Goal: Information Seeking & Learning: Learn about a topic

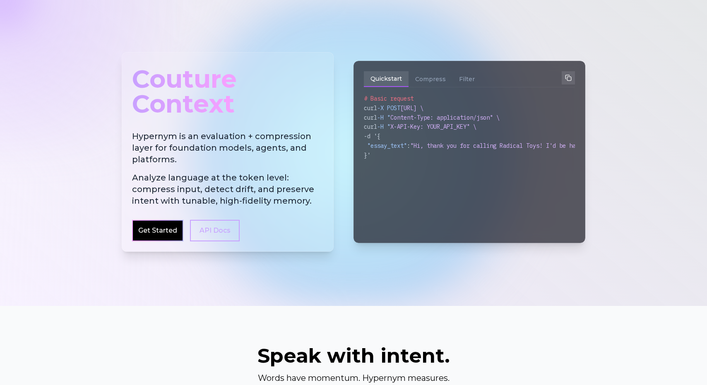
scroll to position [323, 0]
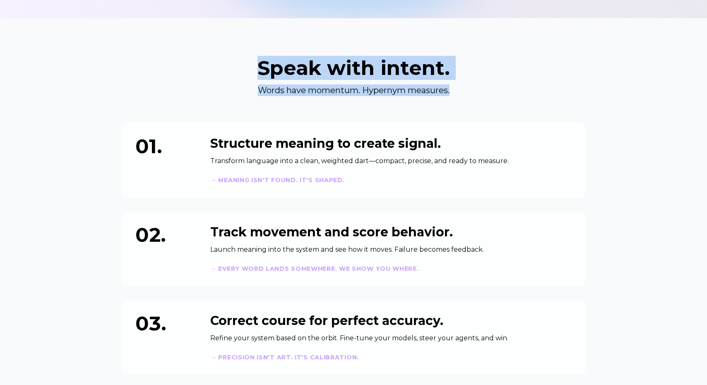
drag, startPoint x: 436, startPoint y: 89, endPoint x: 235, endPoint y: 66, distance: 201.6
click at [236, 66] on div "Speak with intent. Words have momentum. Hypernym measures." at bounding box center [353, 77] width 463 height 38
click at [235, 66] on h2 "Speak with intent." at bounding box center [353, 68] width 463 height 20
drag, startPoint x: 235, startPoint y: 66, endPoint x: 547, endPoint y: 105, distance: 314.4
click at [547, 105] on div "Speak with intent. Words have momentum. Hypernym measures. 01. Structure meanin…" at bounding box center [353, 216] width 477 height 317
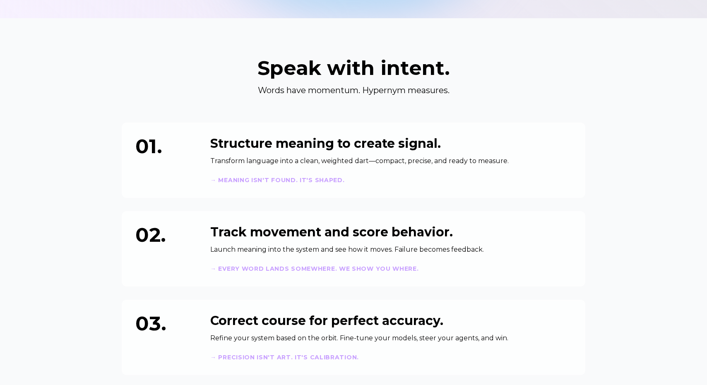
click at [518, 97] on div "Speak with intent. Words have momentum. Hypernym measures. 01. Structure meanin…" at bounding box center [353, 216] width 477 height 317
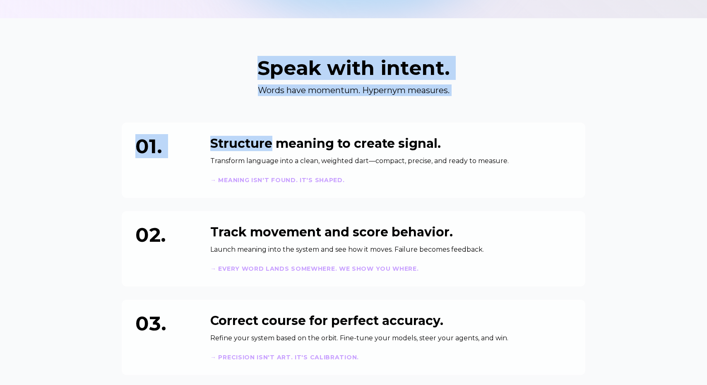
drag, startPoint x: 516, startPoint y: 97, endPoint x: 258, endPoint y: 64, distance: 260.3
click at [258, 64] on div "Speak with intent. Words have momentum. Hypernym measures. 01. Structure meanin…" at bounding box center [353, 216] width 477 height 317
click at [258, 64] on h2 "Speak with intent." at bounding box center [353, 68] width 463 height 20
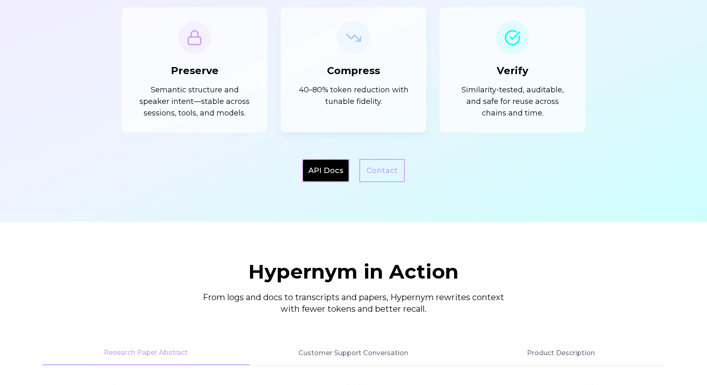
scroll to position [1020, 0]
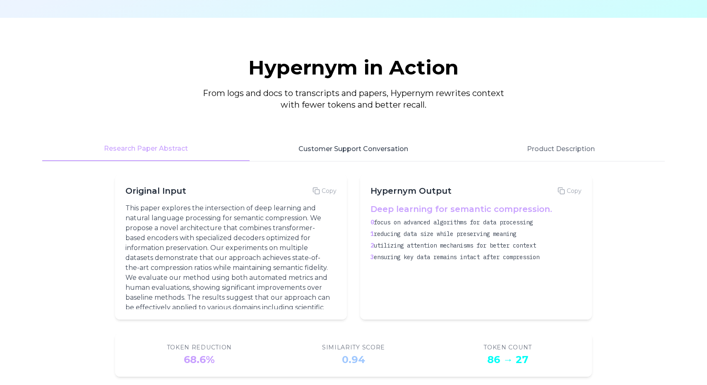
click at [330, 159] on button "Customer Support Conversation" at bounding box center [352, 149] width 207 height 24
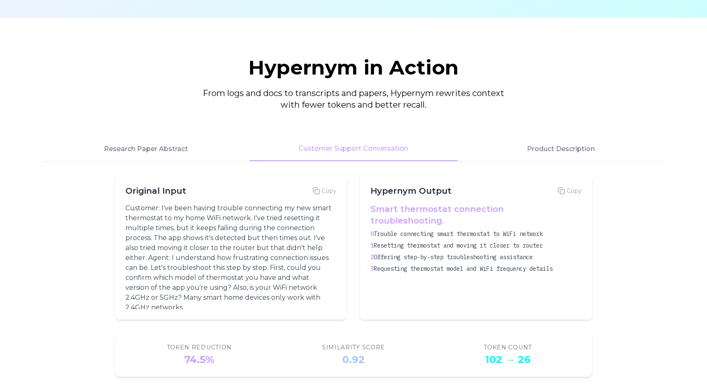
click at [541, 170] on div "Hypernym in Action From logs and docs to transcripts and papers, Hypernym rewri…" at bounding box center [354, 217] width 636 height 319
click at [542, 158] on button "Product Description" at bounding box center [560, 149] width 207 height 24
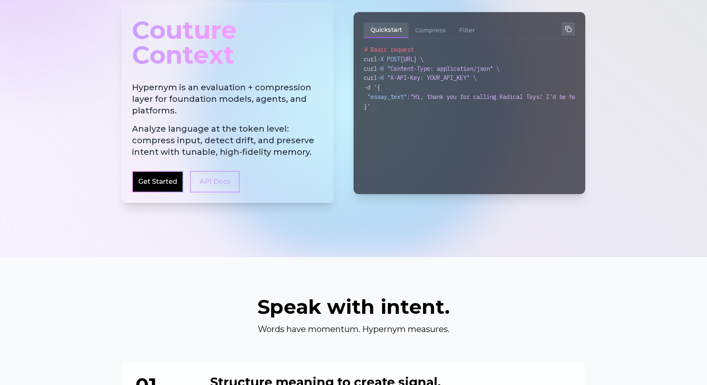
scroll to position [0, 0]
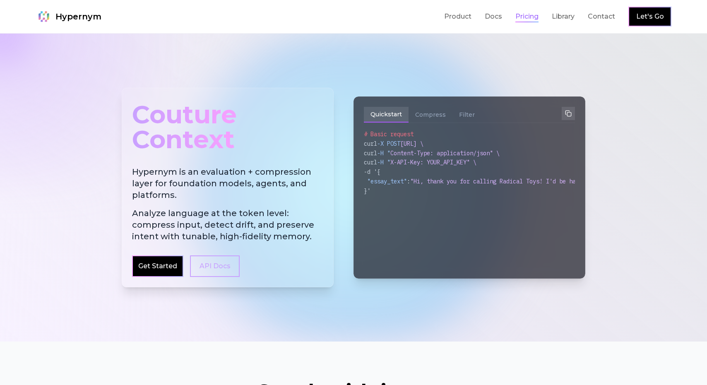
click at [516, 12] on link "Pricing" at bounding box center [526, 17] width 23 height 10
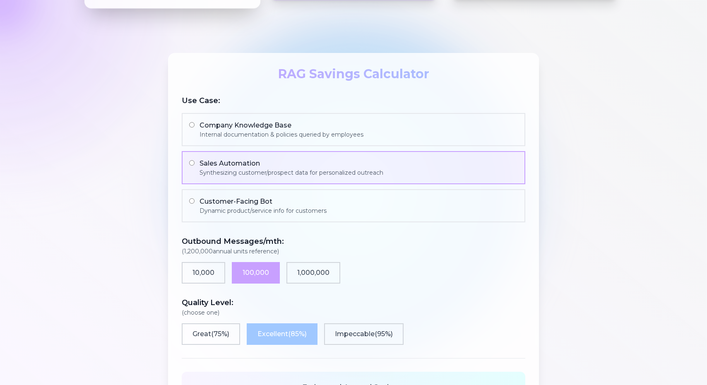
scroll to position [524, 0]
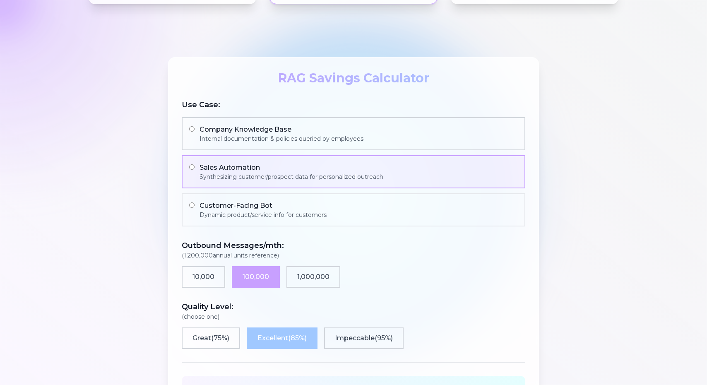
click at [229, 140] on div "Internal documentation & policies queried by employees" at bounding box center [281, 138] width 164 height 8
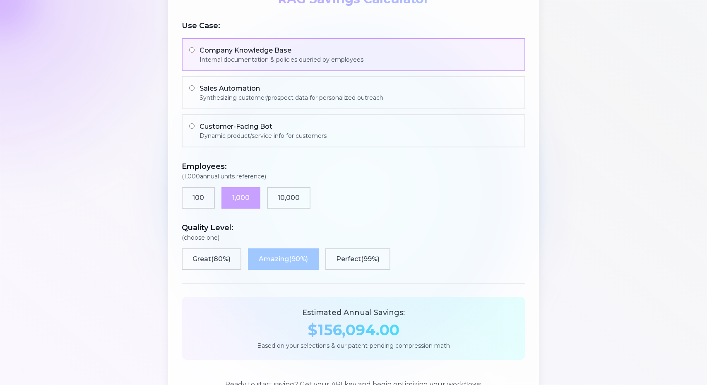
scroll to position [607, 0]
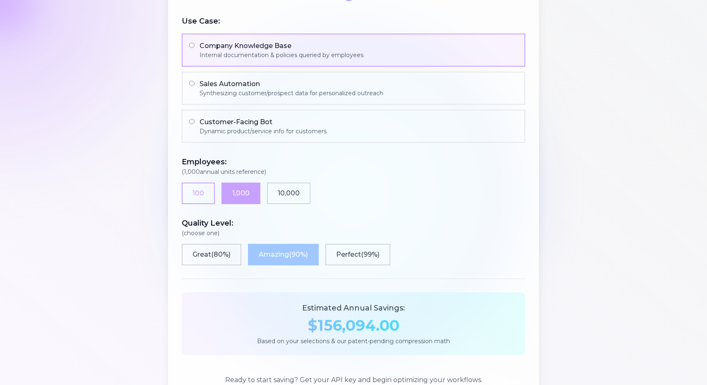
click at [189, 197] on button "100" at bounding box center [198, 193] width 33 height 22
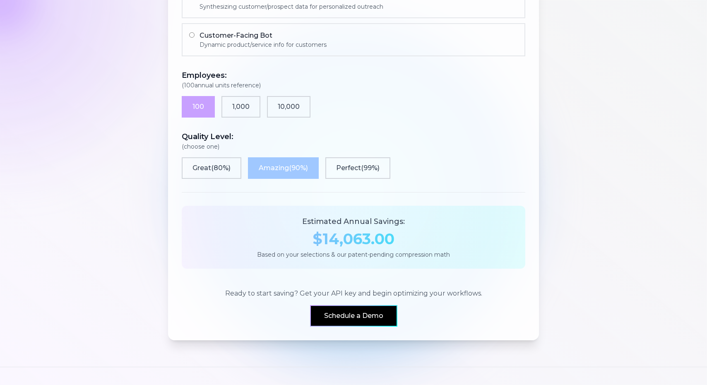
scroll to position [696, 0]
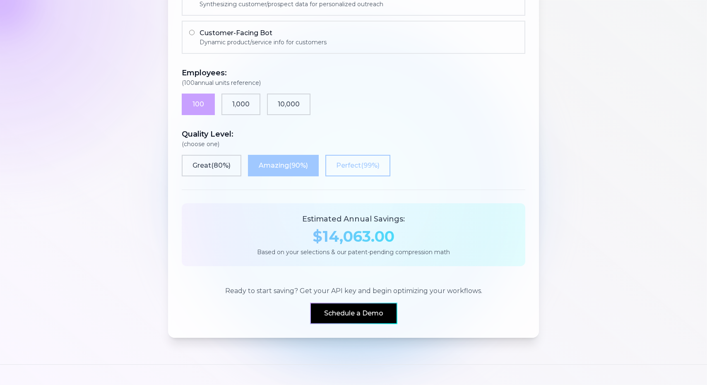
click at [390, 163] on button "Perfect ( 99 %)" at bounding box center [357, 166] width 65 height 22
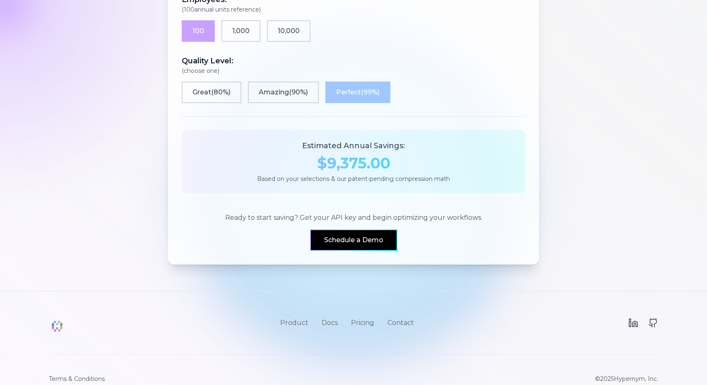
scroll to position [769, 0]
click at [223, 90] on button "Great ( 80 %)" at bounding box center [212, 93] width 60 height 22
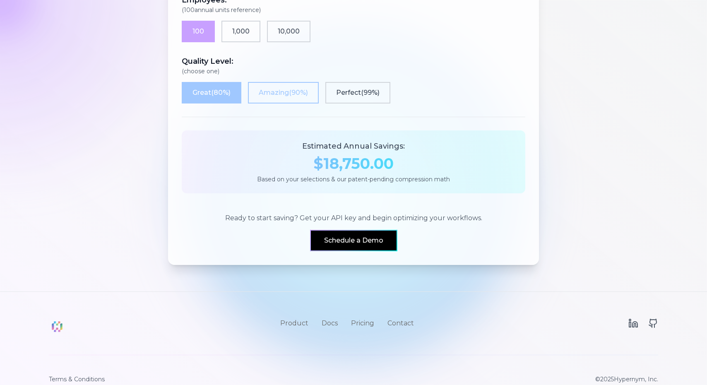
scroll to position [751, 0]
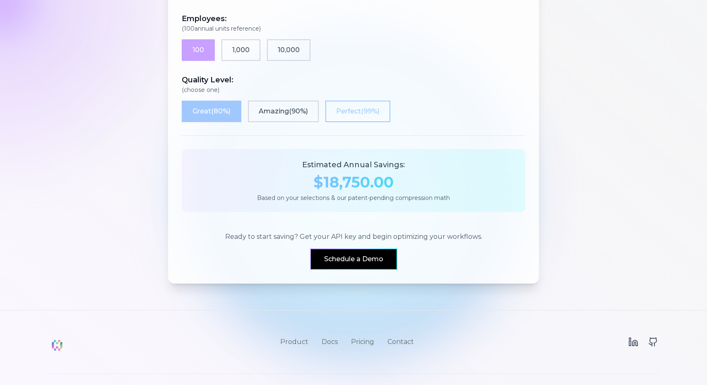
click at [347, 107] on button "Perfect ( 99 %)" at bounding box center [357, 112] width 65 height 22
